Goal: Task Accomplishment & Management: Use online tool/utility

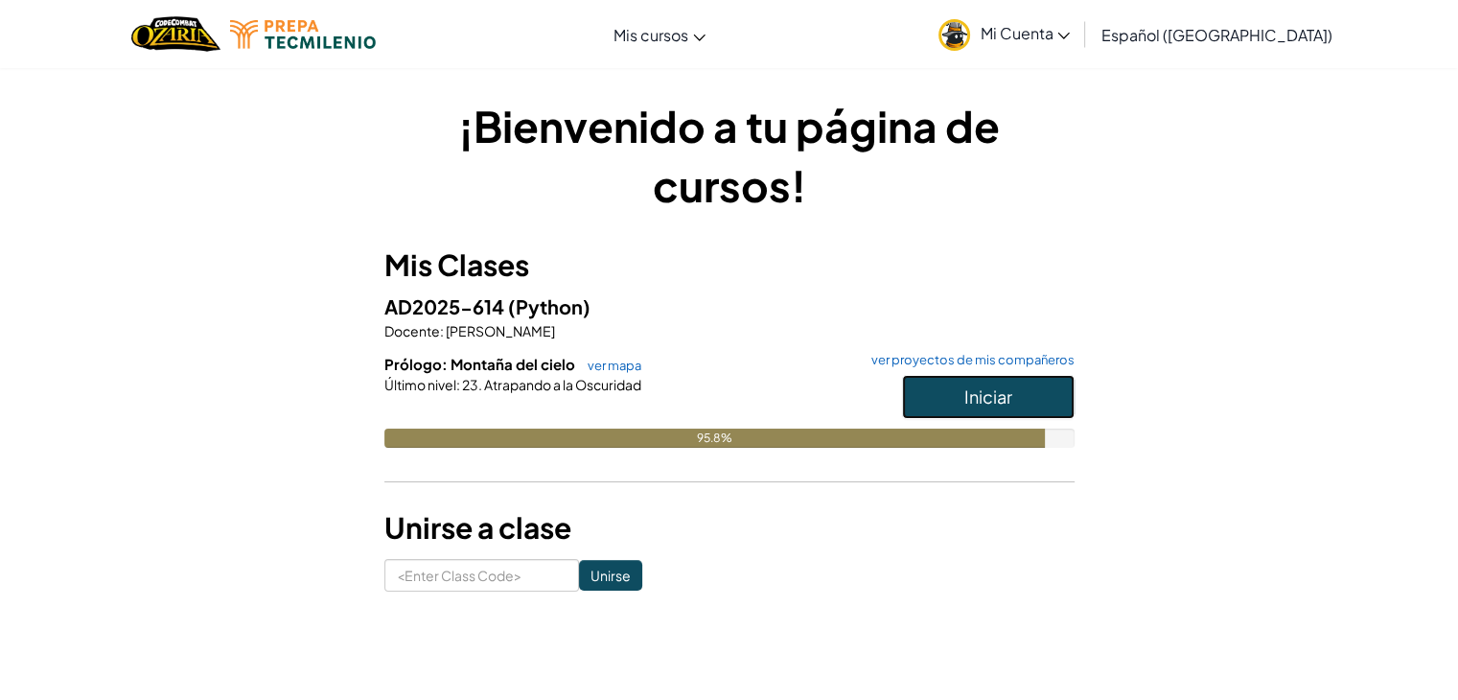
click at [942, 396] on button "Iniciar" at bounding box center [988, 397] width 173 height 44
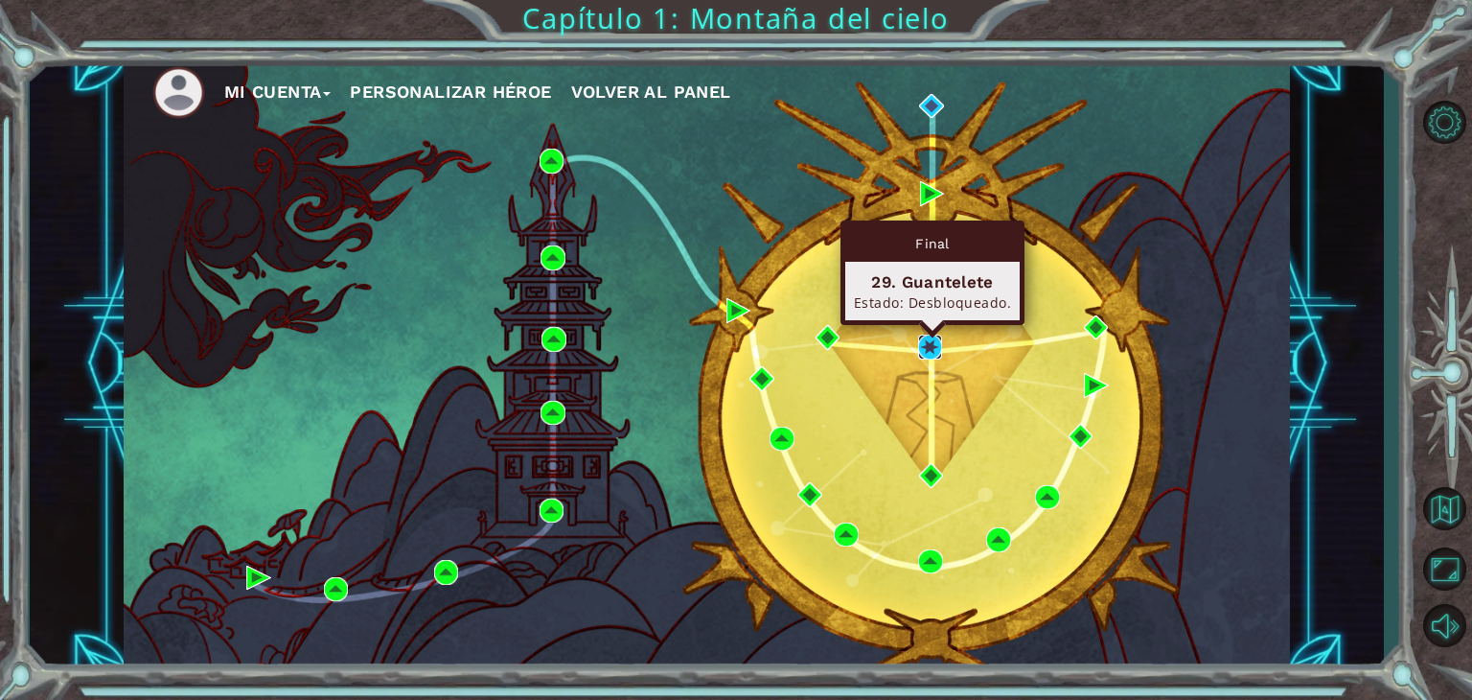
click at [930, 350] on img at bounding box center [930, 346] width 25 height 25
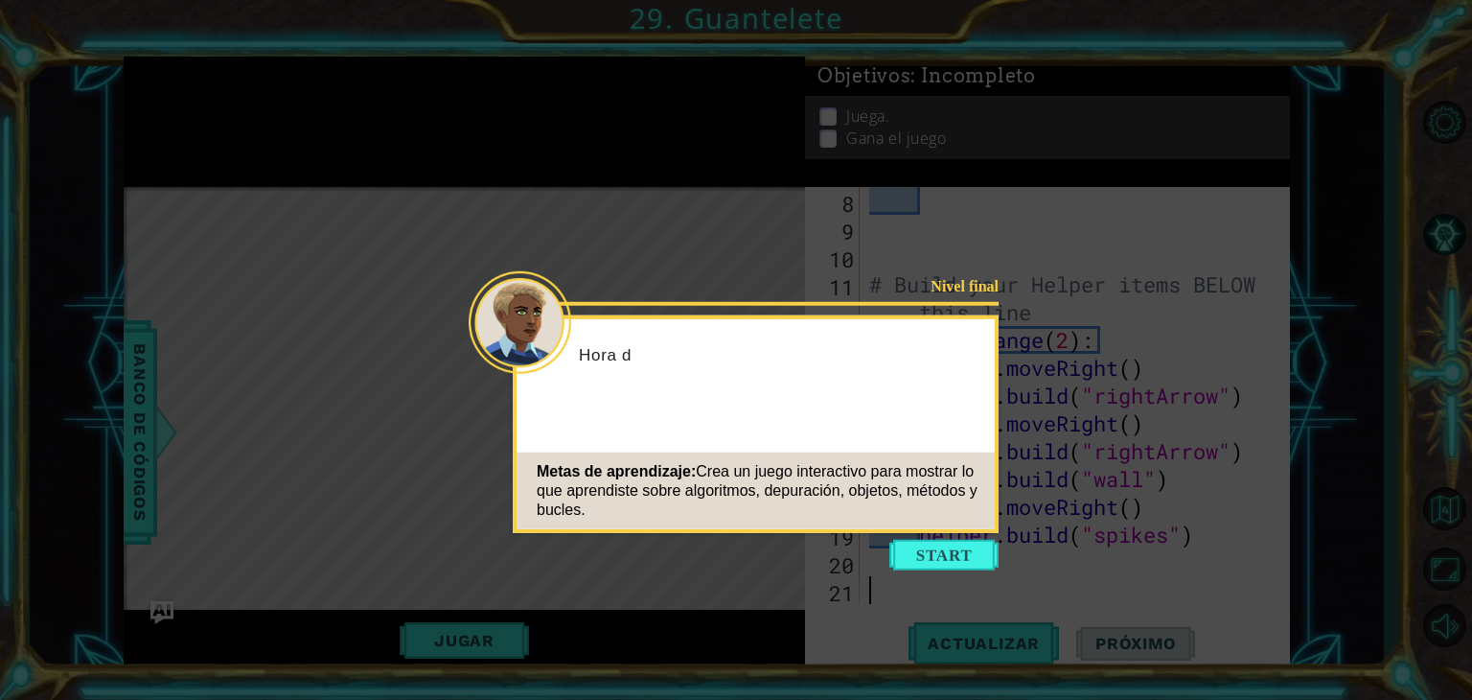
scroll to position [249, 0]
click at [953, 564] on button "Start" at bounding box center [943, 555] width 109 height 31
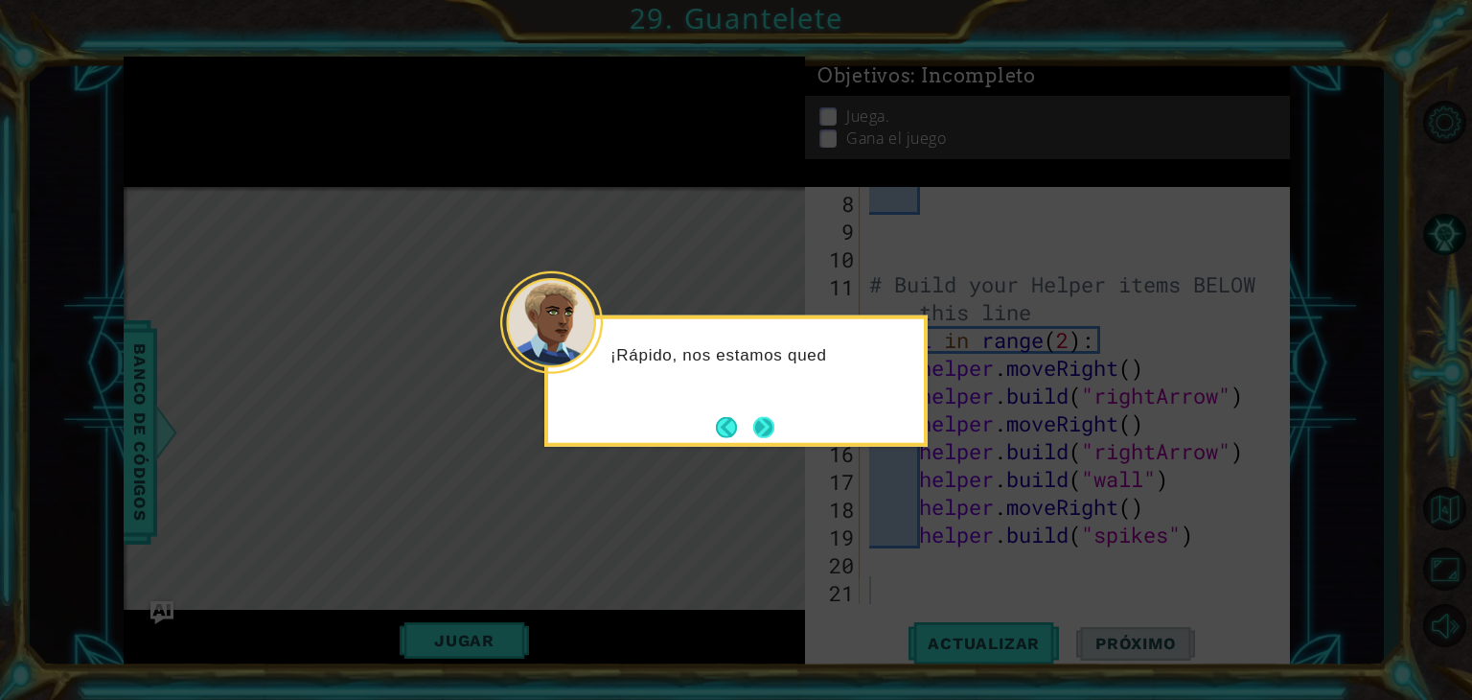
click at [774, 430] on button "Next" at bounding box center [763, 426] width 21 height 21
click at [778, 430] on div at bounding box center [735, 380] width 383 height 131
click at [778, 430] on div "El ú" at bounding box center [735, 380] width 383 height 131
click at [774, 430] on button "Next" at bounding box center [763, 426] width 21 height 21
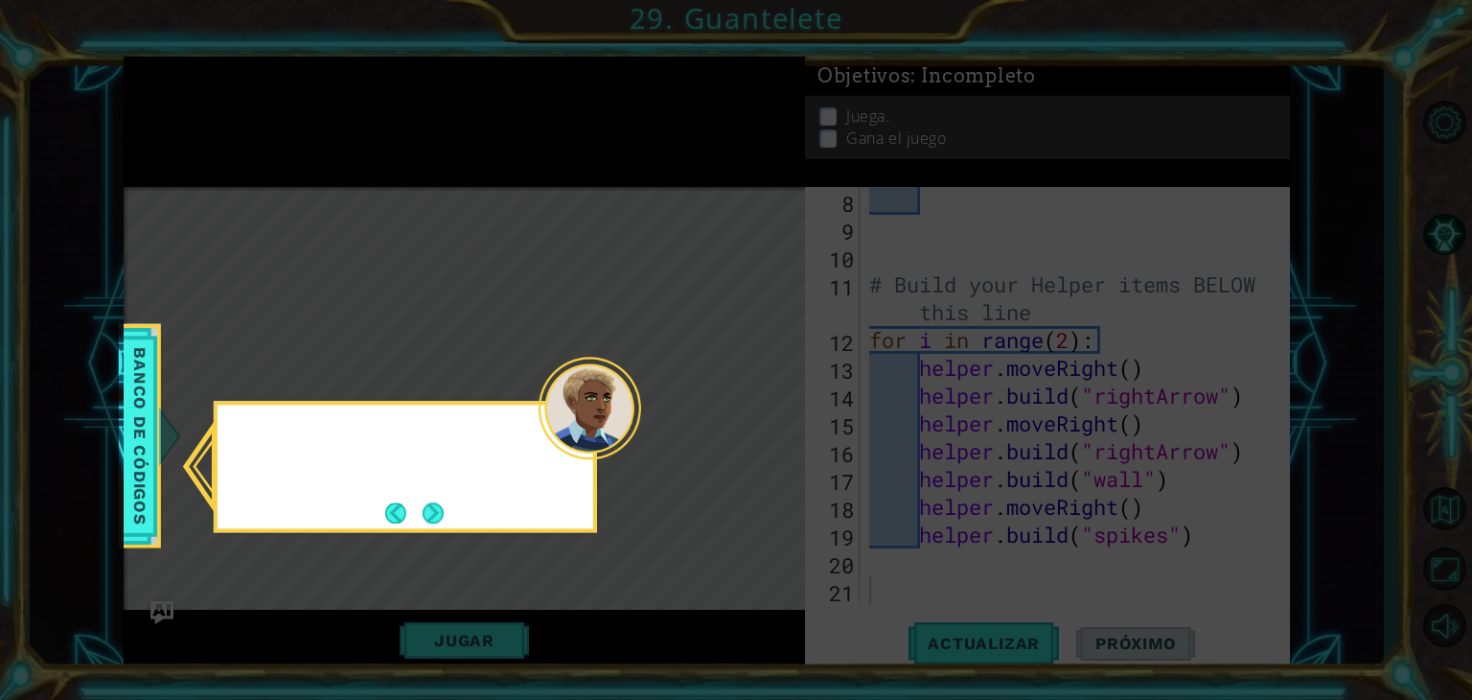
click at [778, 430] on icon at bounding box center [736, 350] width 1472 height 700
click at [444, 521] on button "Next" at bounding box center [433, 512] width 21 height 21
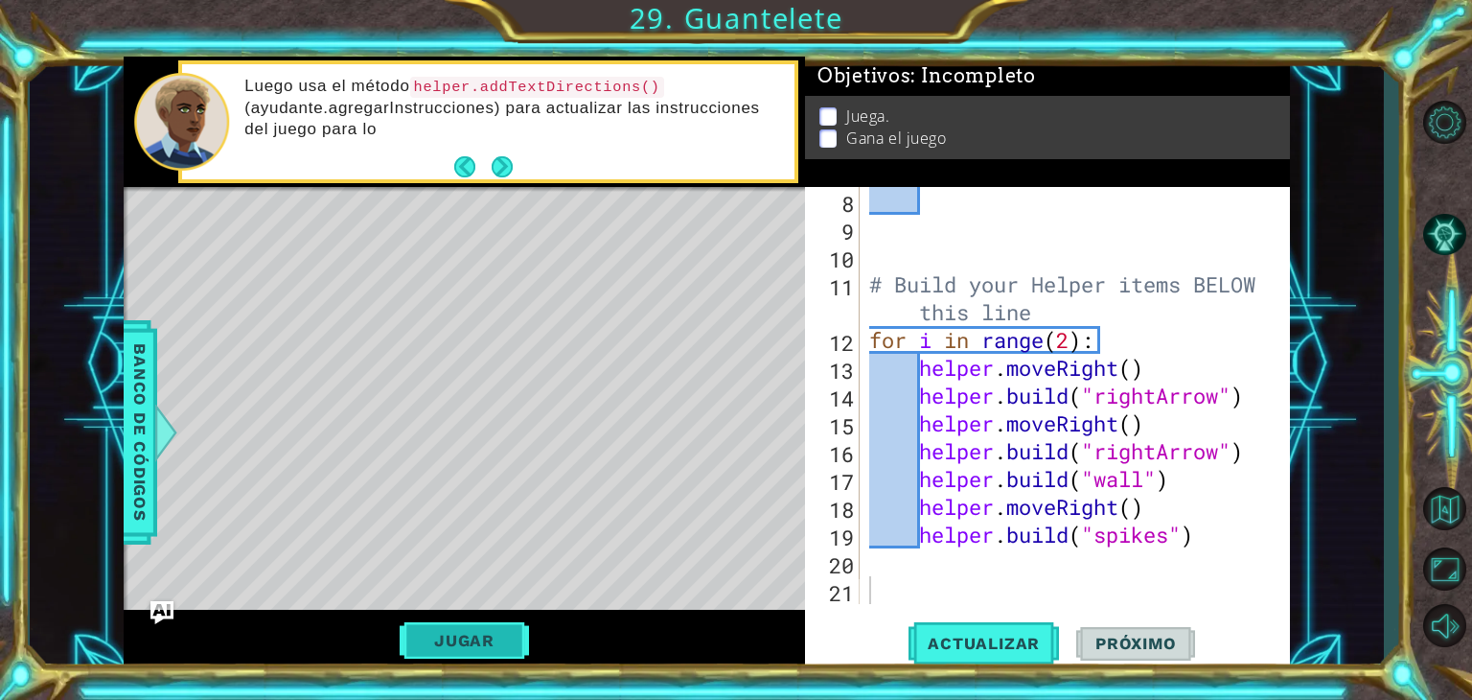
click at [492, 638] on button "Jugar" at bounding box center [464, 640] width 129 height 36
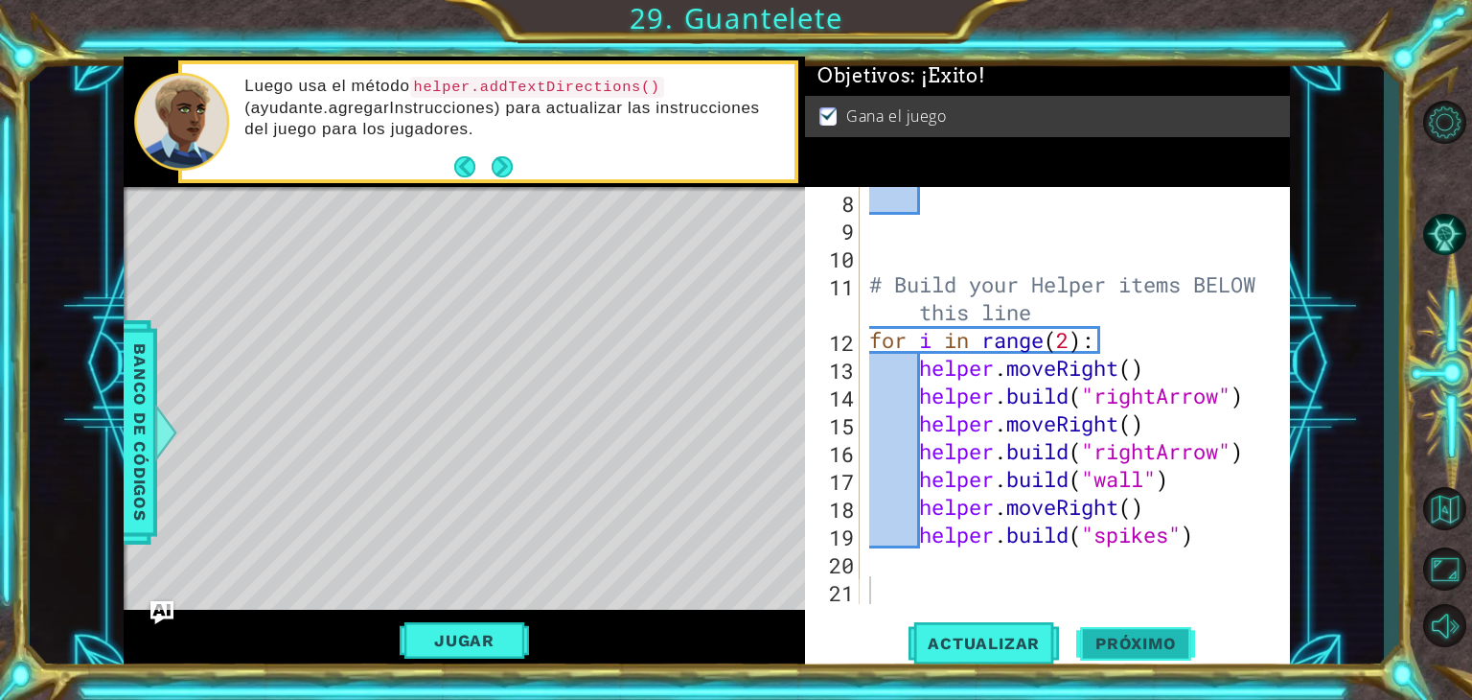
click at [1150, 644] on span "Próximo" at bounding box center [1135, 643] width 119 height 19
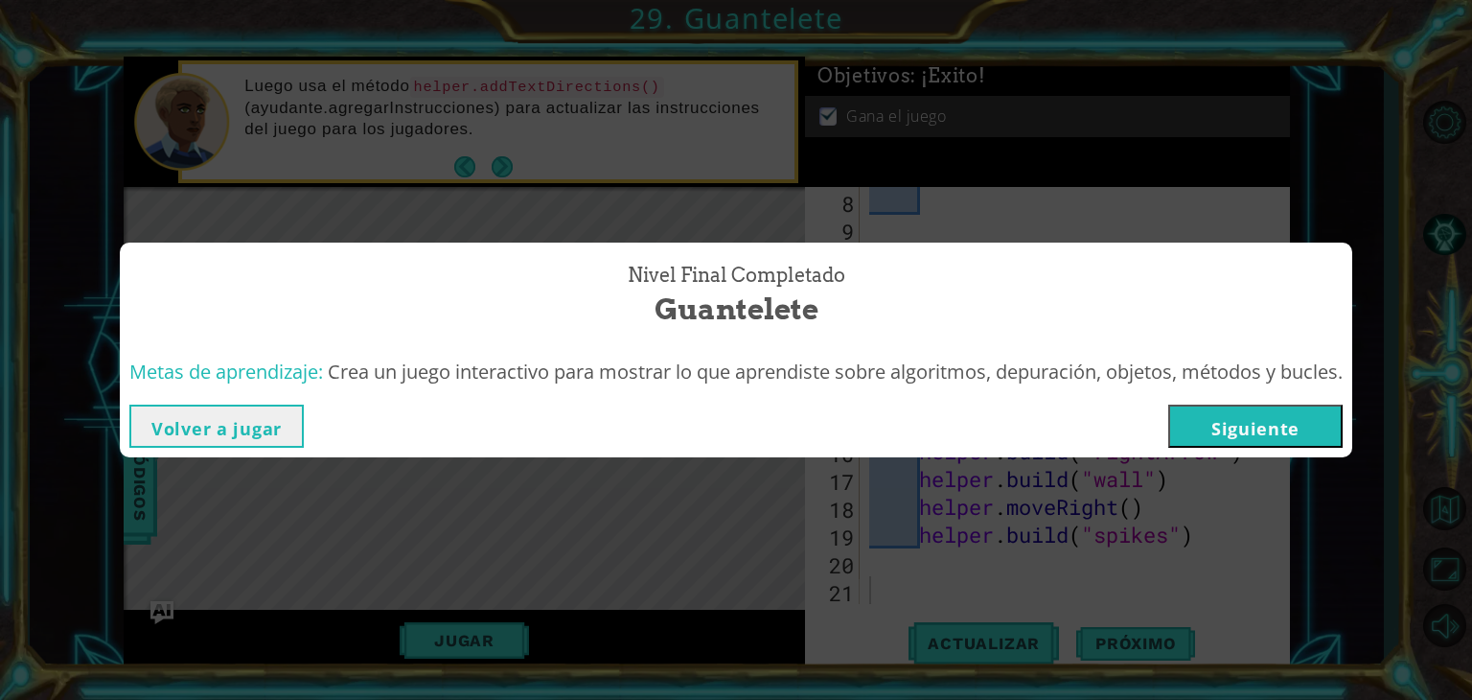
click at [257, 435] on button "Volver a jugar" at bounding box center [216, 425] width 174 height 43
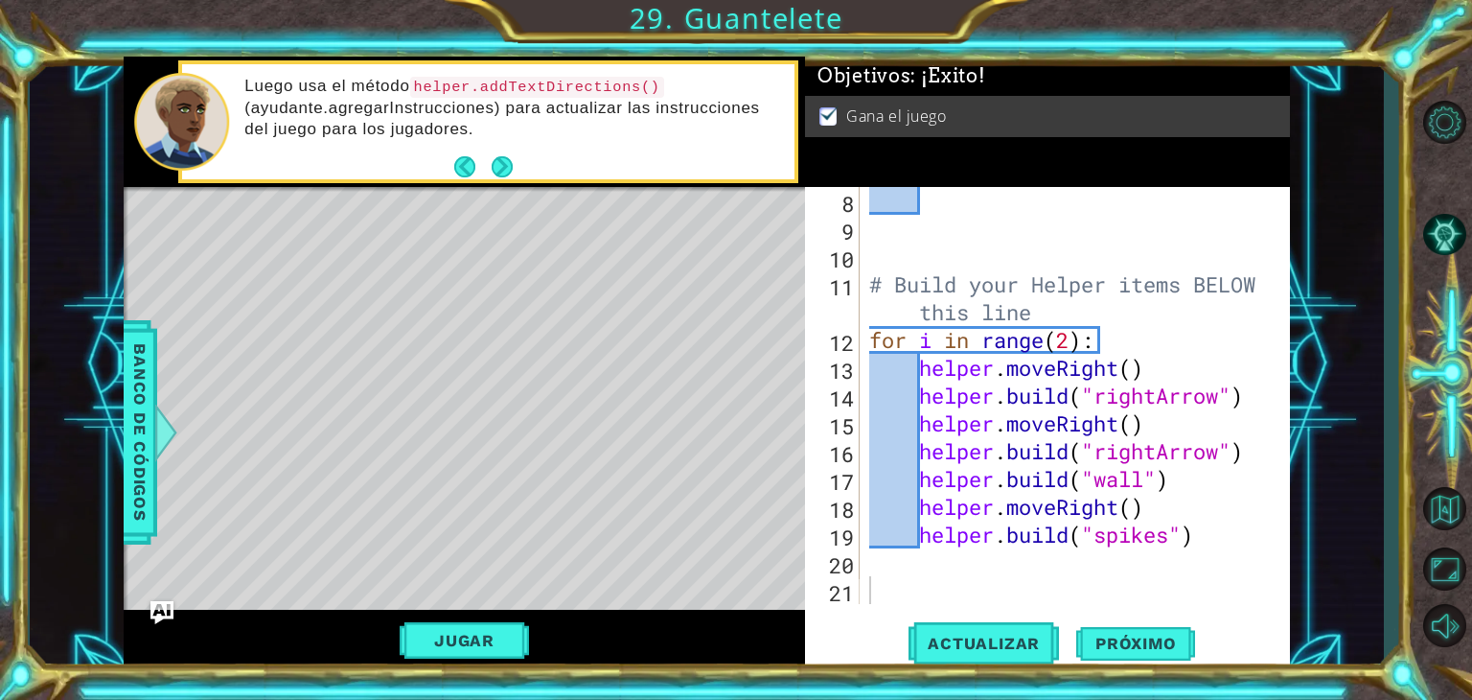
click at [363, 556] on div "Level Map" at bounding box center [567, 469] width 886 height 564
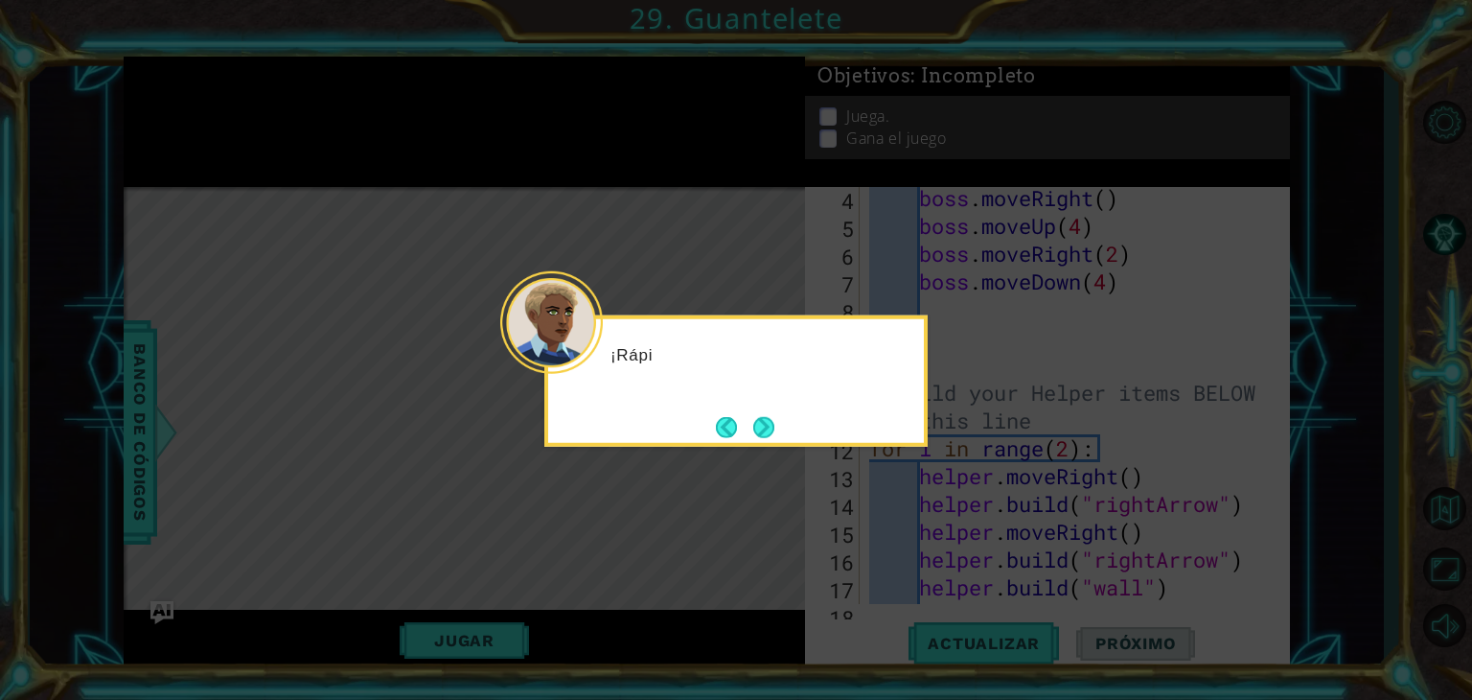
scroll to position [249, 0]
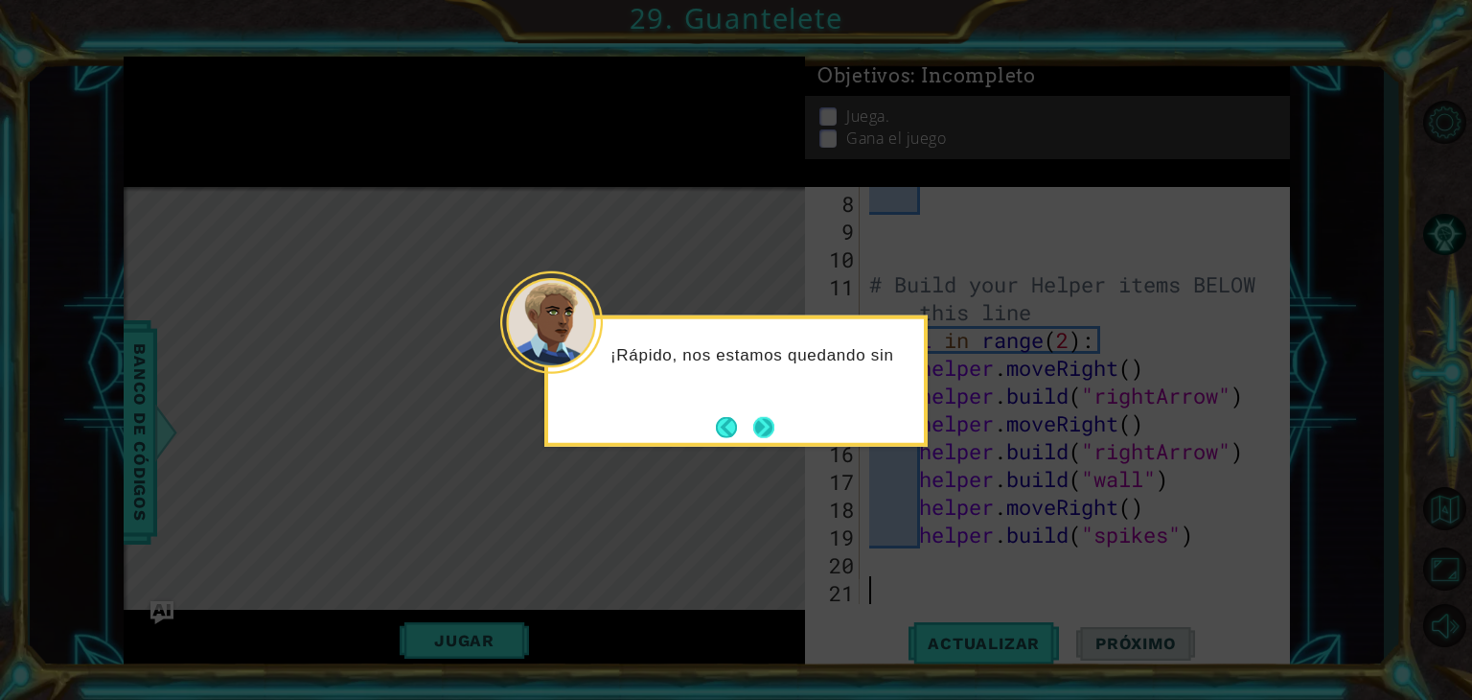
click at [763, 426] on button "Next" at bounding box center [763, 426] width 21 height 21
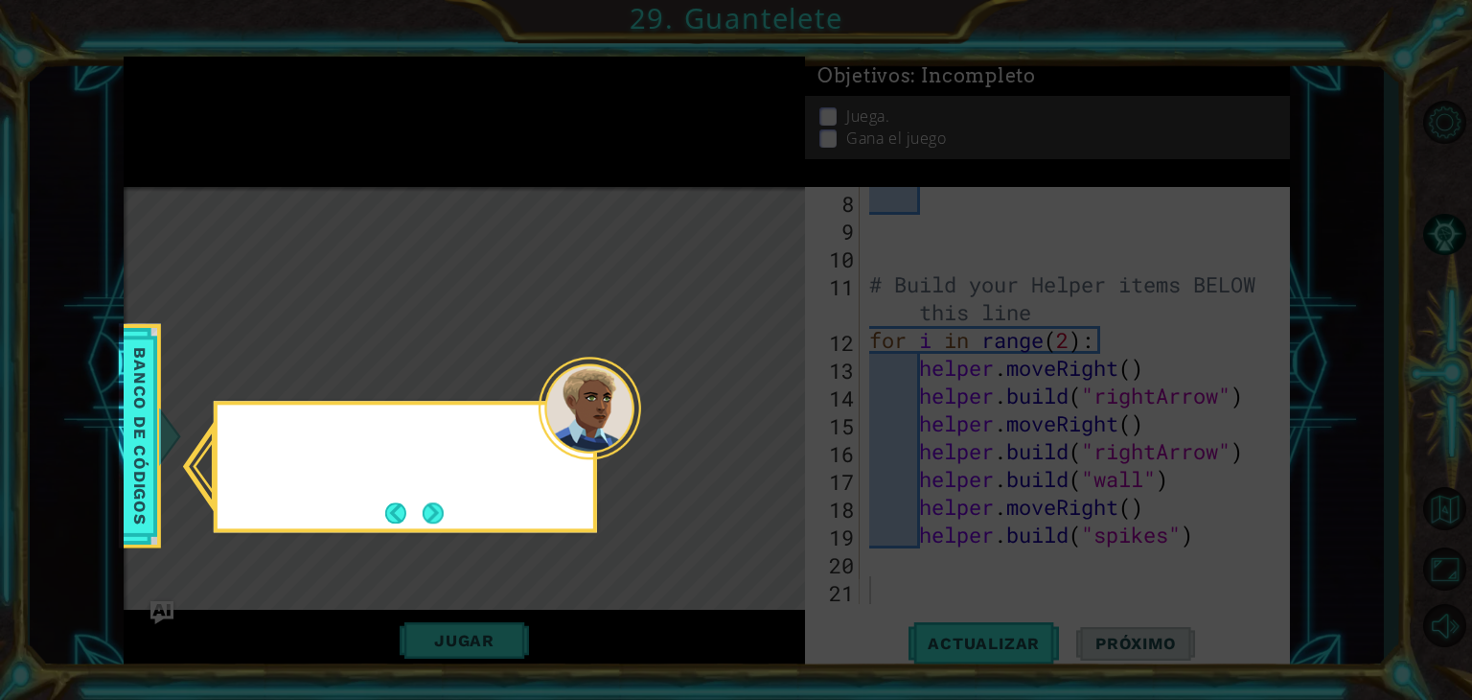
click at [763, 426] on icon at bounding box center [736, 350] width 1472 height 700
click at [432, 518] on button "Next" at bounding box center [433, 512] width 21 height 21
